Goal: Obtain resource: Download file/media

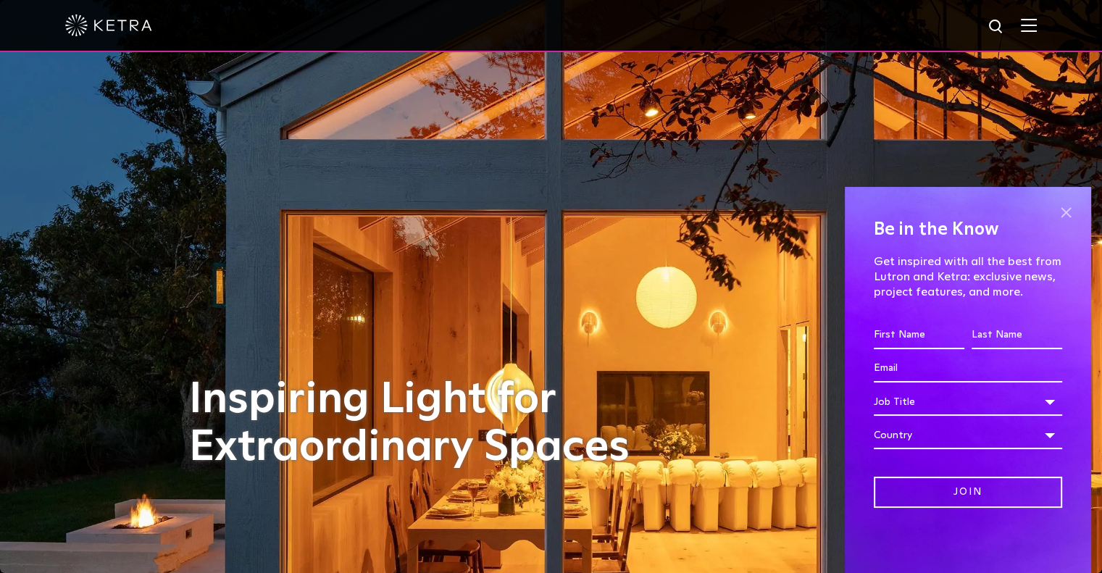
click at [1072, 222] on span at bounding box center [1066, 212] width 22 height 22
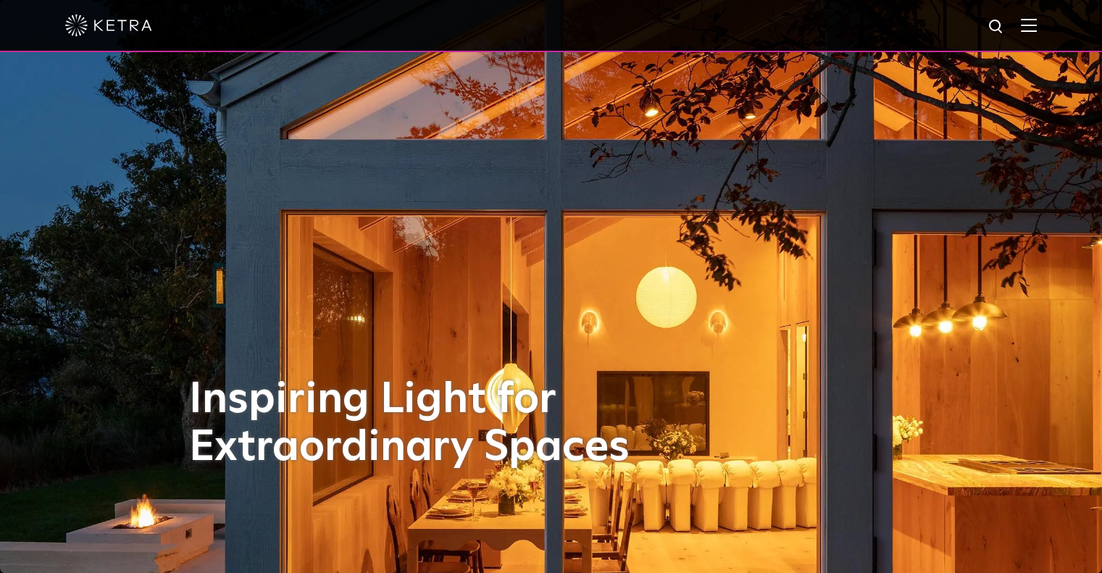
click at [1037, 25] on img at bounding box center [1029, 25] width 16 height 14
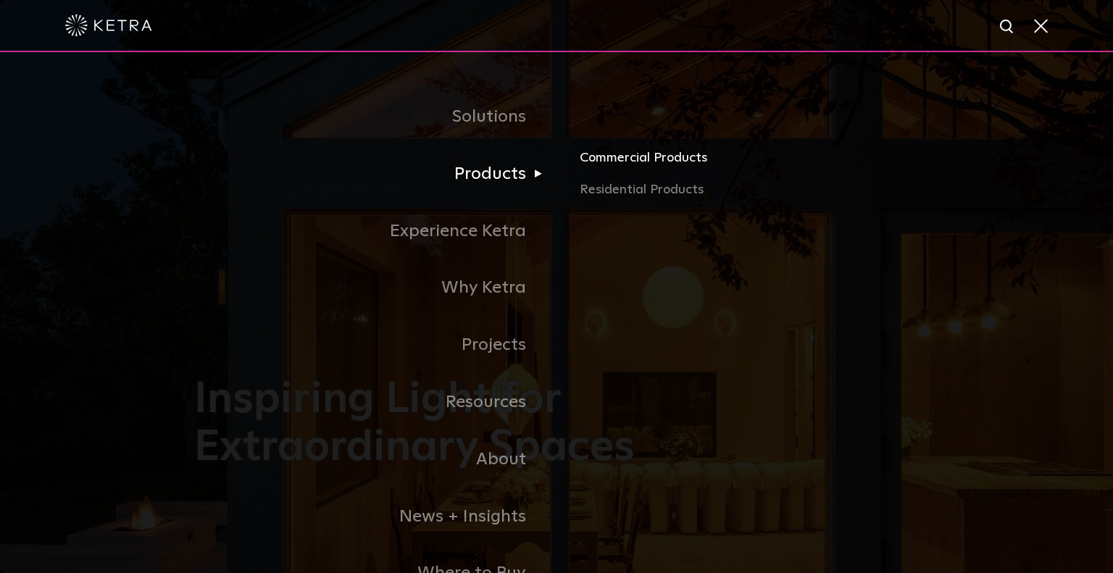
click at [627, 162] on link "Commercial Products" at bounding box center [749, 164] width 339 height 32
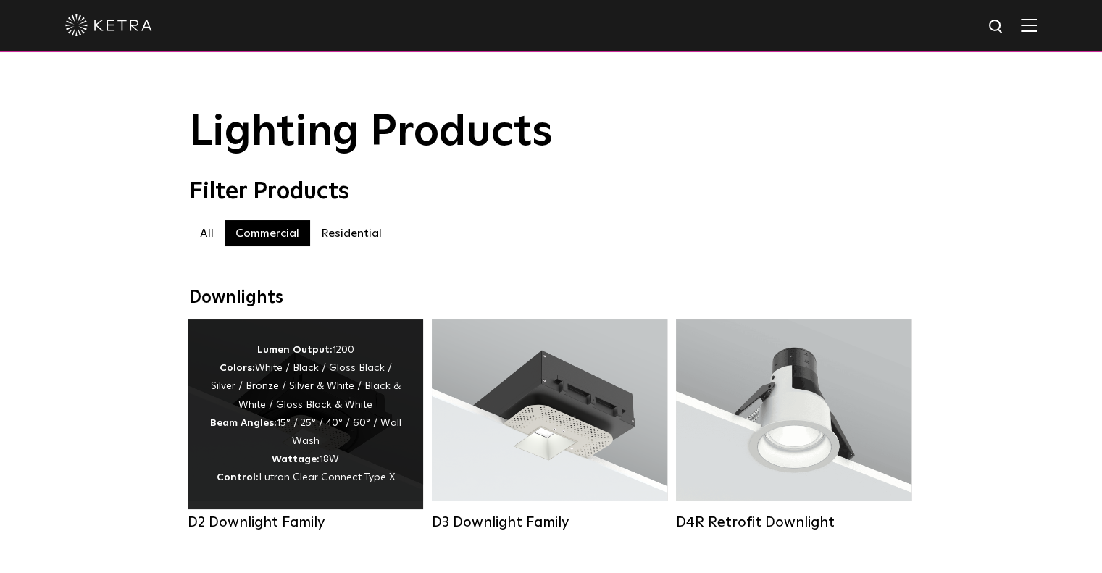
click at [282, 444] on div "Lumen Output: 1200 Colors: White / Black / Gloss Black / Silver / Bronze / Silv…" at bounding box center [305, 414] width 192 height 146
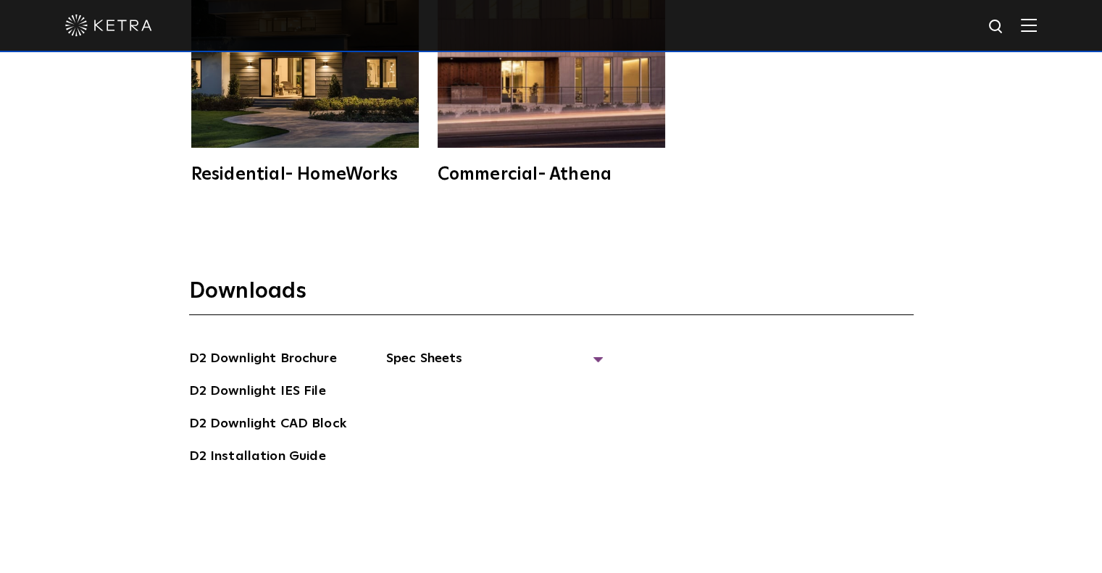
scroll to position [3849, 0]
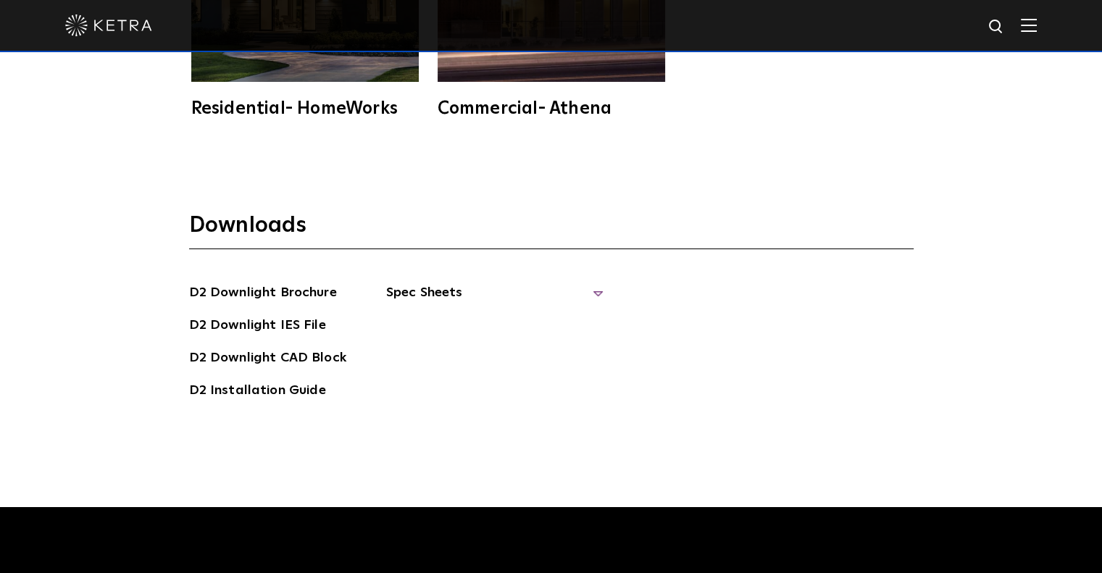
click at [591, 283] on span "Spec Sheets" at bounding box center [494, 299] width 217 height 32
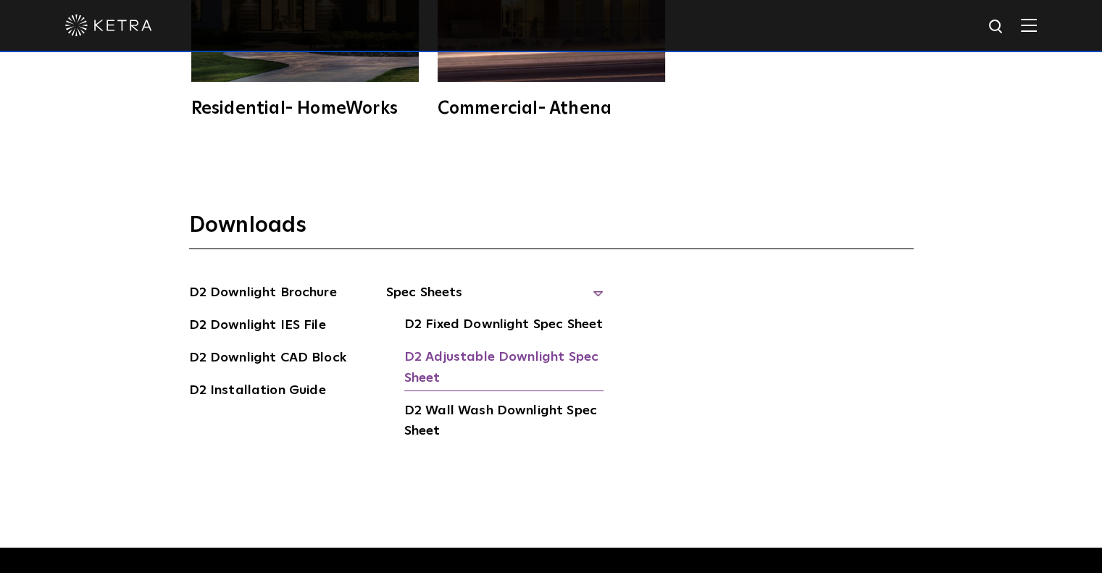
click at [480, 347] on link "D2 Adjustable Downlight Spec Sheet" at bounding box center [503, 369] width 199 height 44
